Goal: Information Seeking & Learning: Learn about a topic

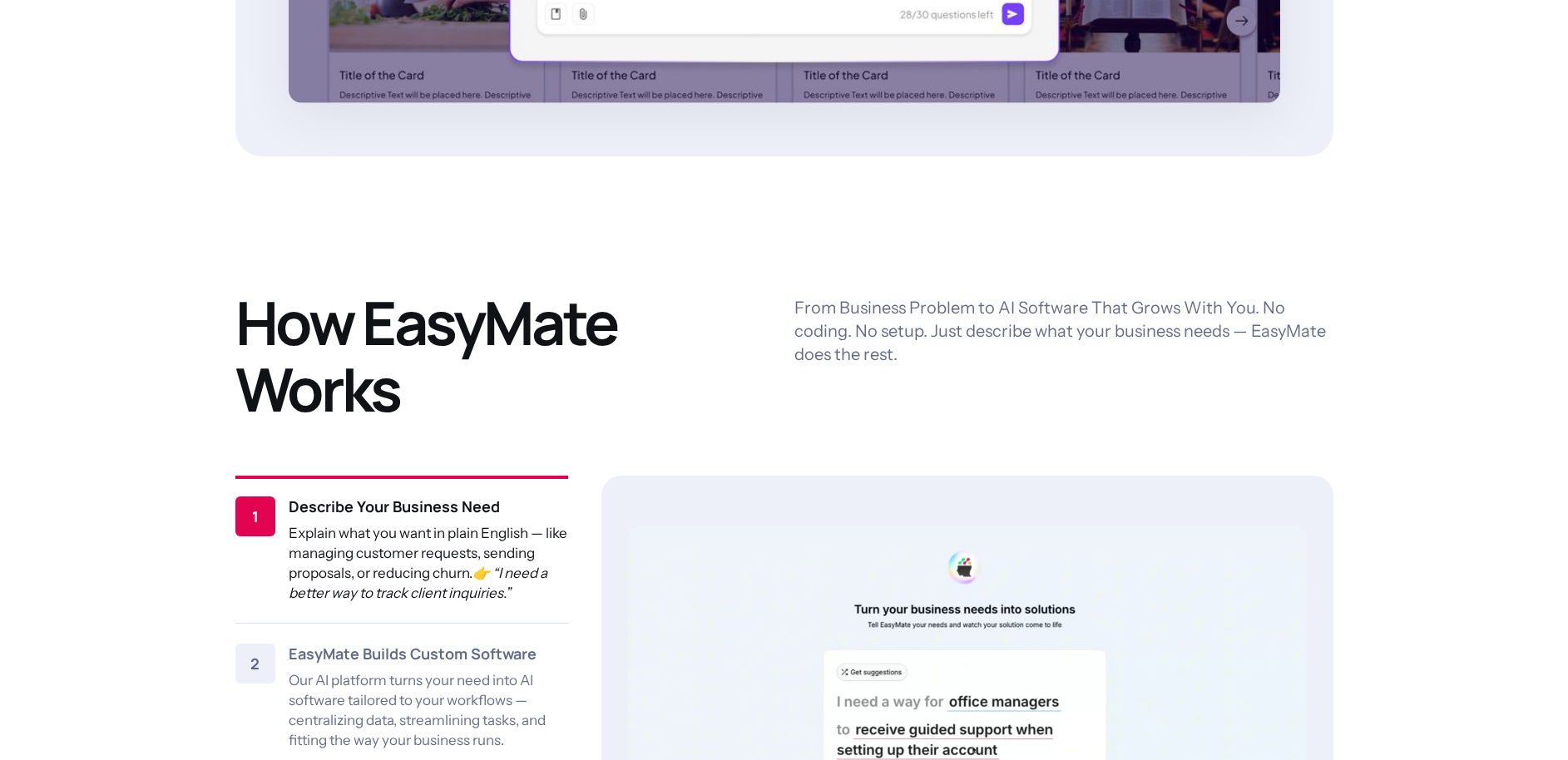
scroll to position [2186, 0]
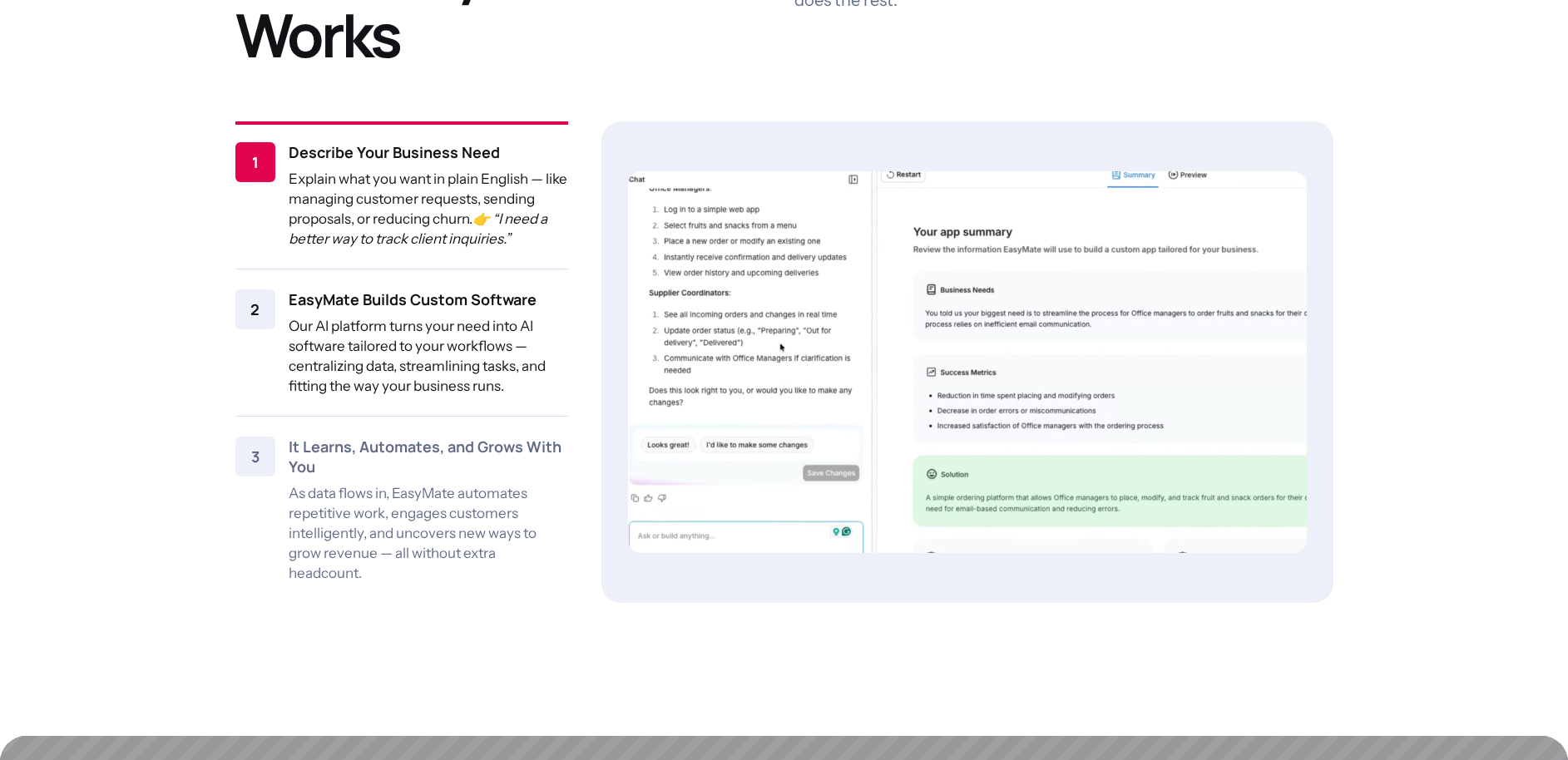
click at [455, 314] on div "EasyMate Builds Custom Software Our AI platform turns your need into AI softwar…" at bounding box center [429, 342] width 280 height 106
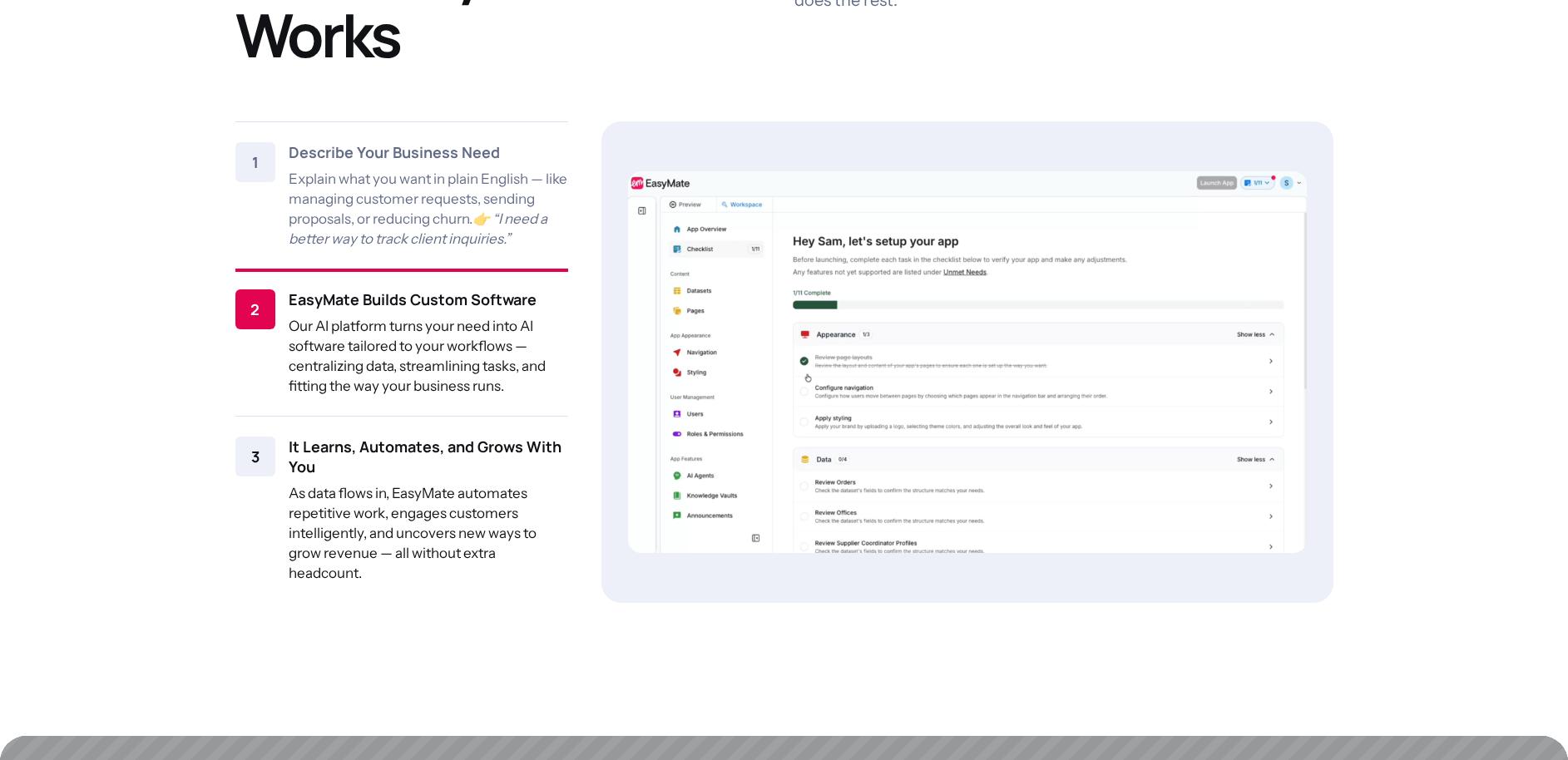
click at [381, 492] on p "As data flows in, EasyMate automates repetitive work, engages customers intelli…" at bounding box center [429, 533] width 280 height 100
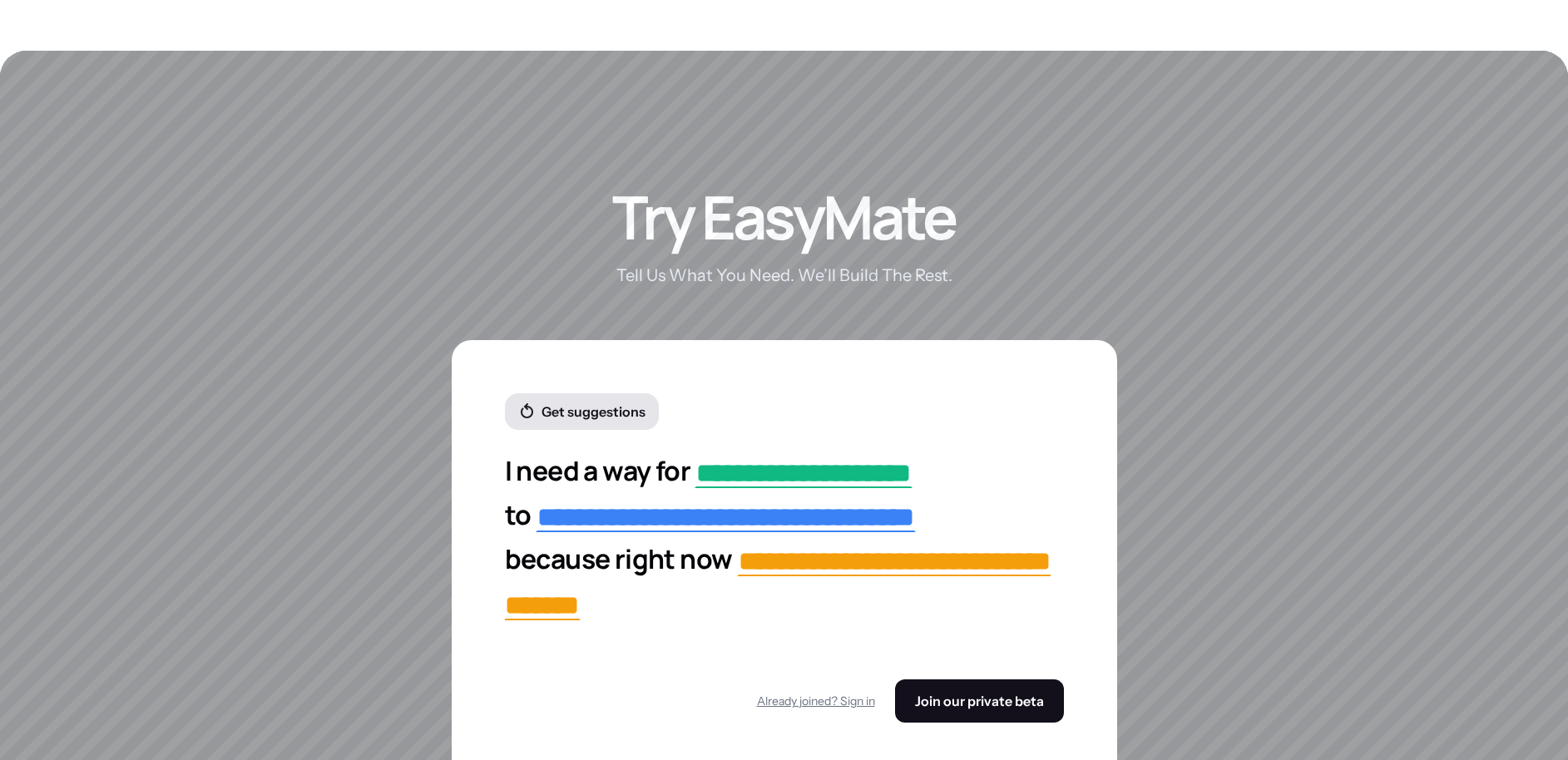
scroll to position [3157, 0]
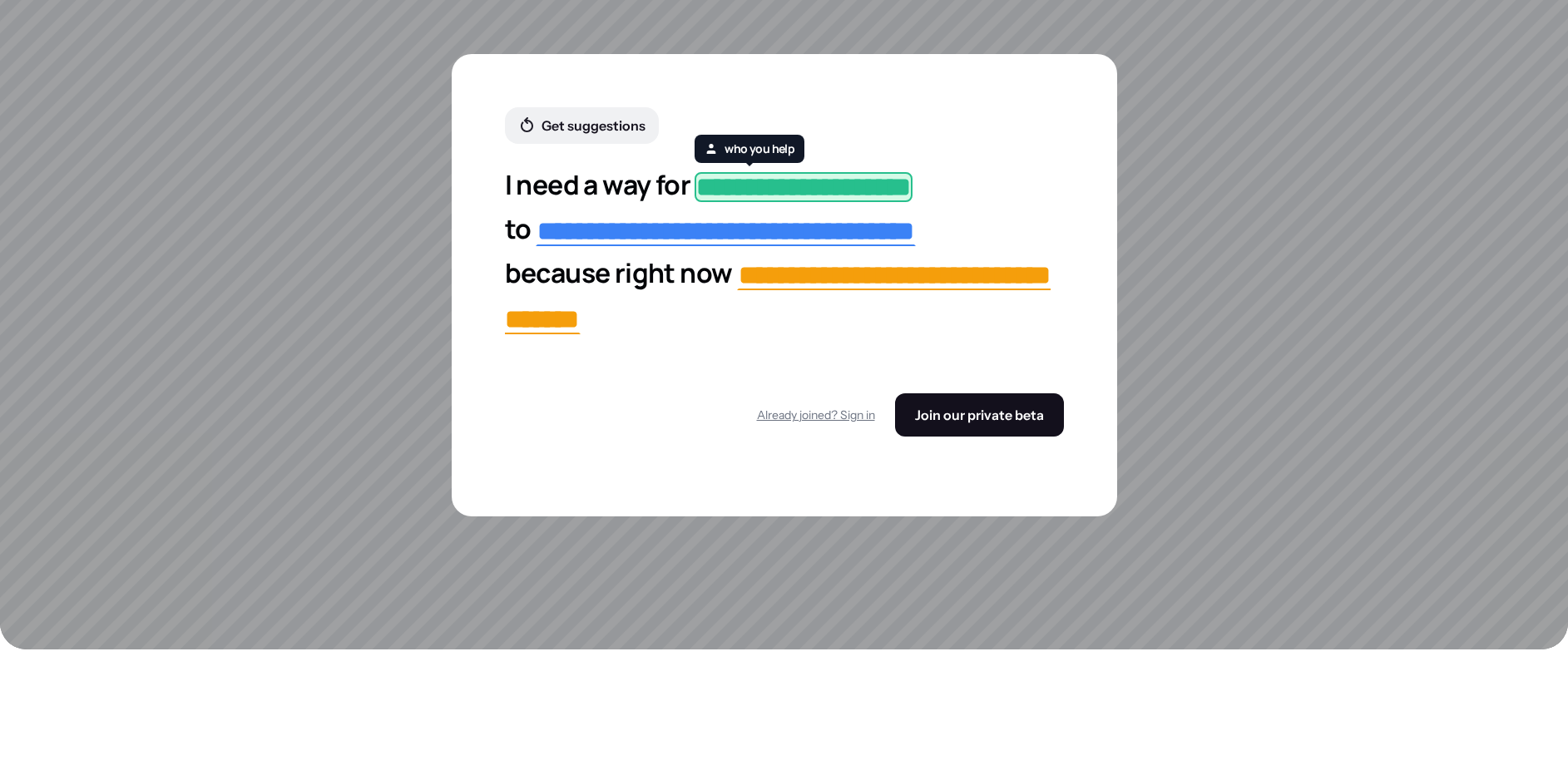
click at [825, 195] on span "**********" at bounding box center [803, 187] width 218 height 30
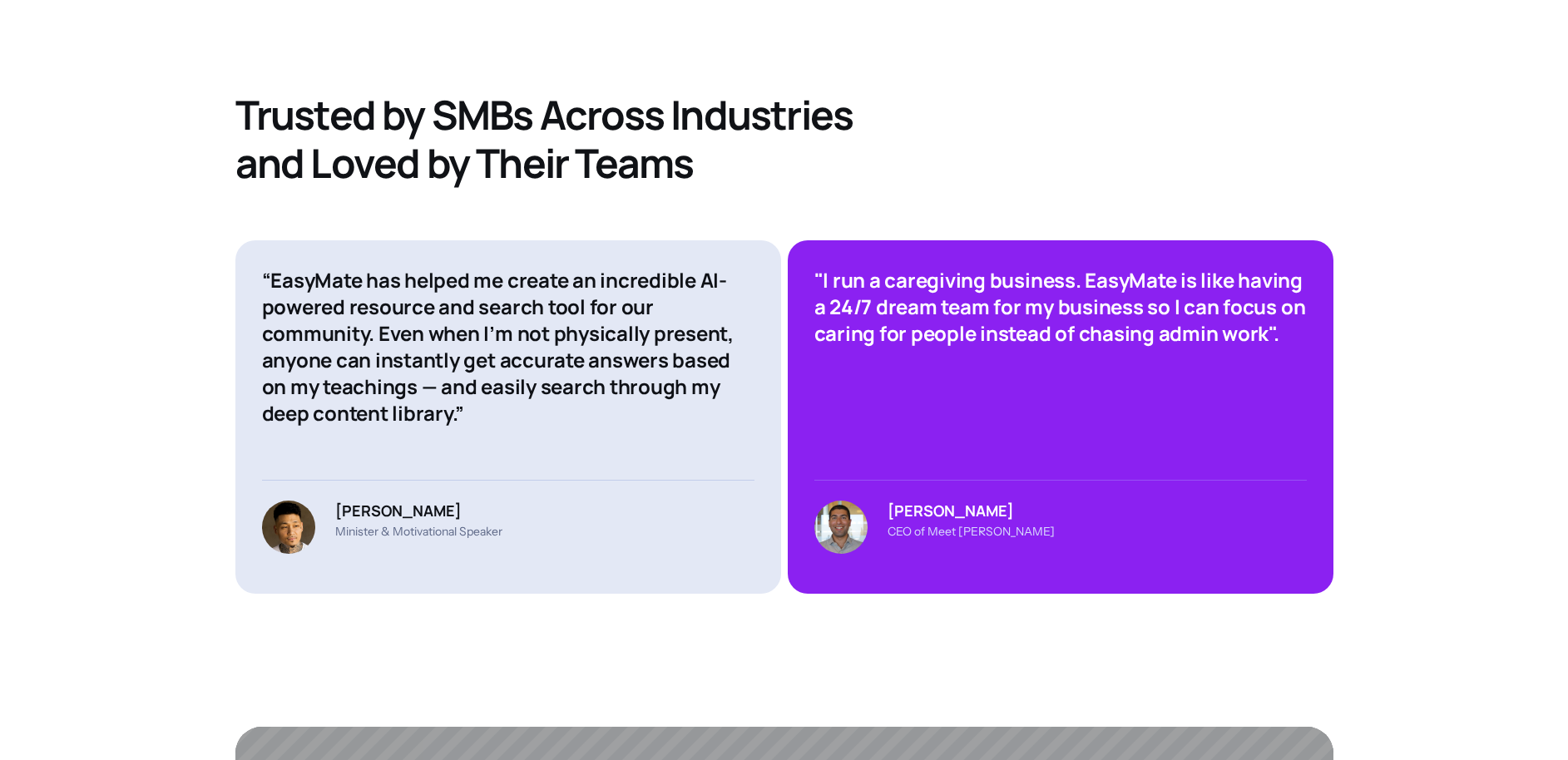
scroll to position [6371, 0]
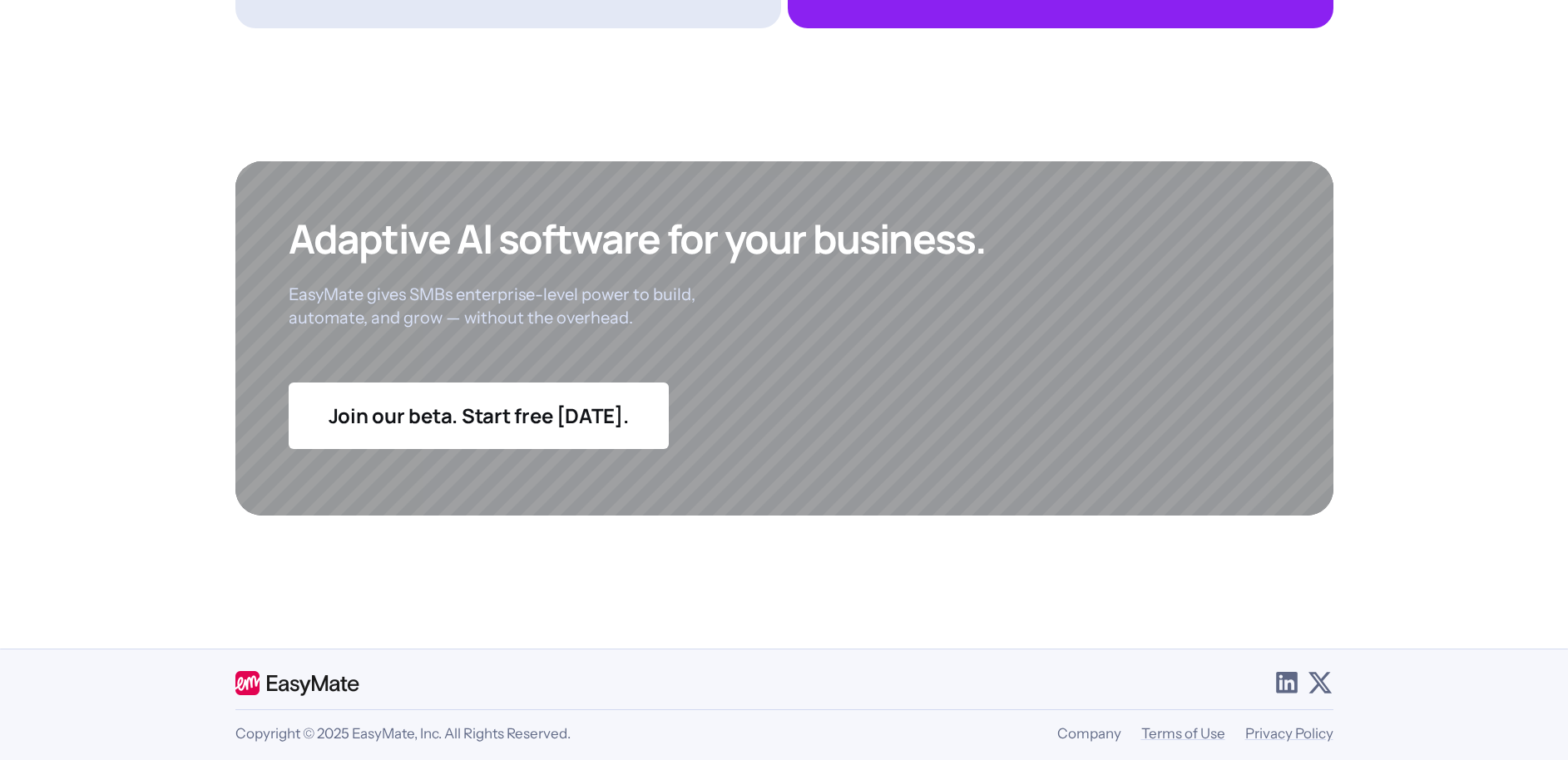
click at [1085, 725] on link "Company" at bounding box center [1088, 733] width 64 height 17
